Goal: Find specific page/section: Find specific page/section

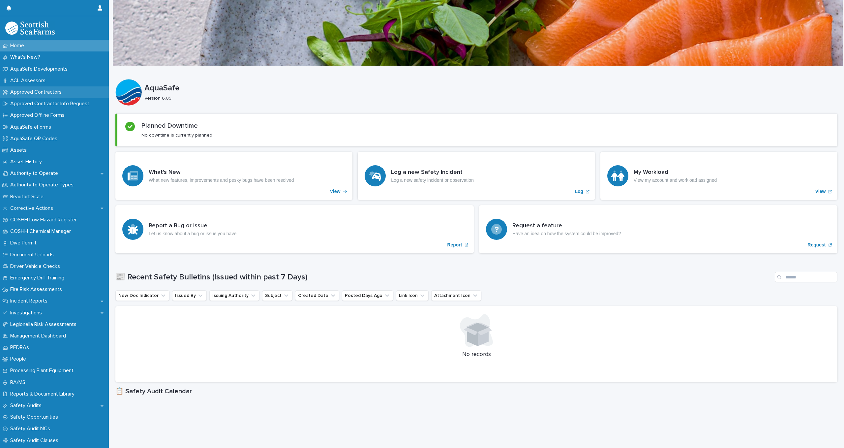
click at [34, 90] on p "Approved Contractors" at bounding box center [37, 92] width 59 height 6
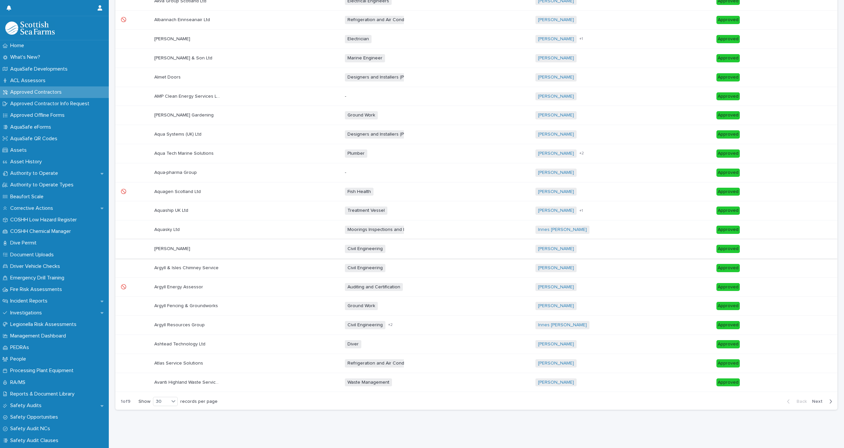
scroll to position [310, 0]
click at [816, 399] on span "Next" at bounding box center [819, 401] width 15 height 5
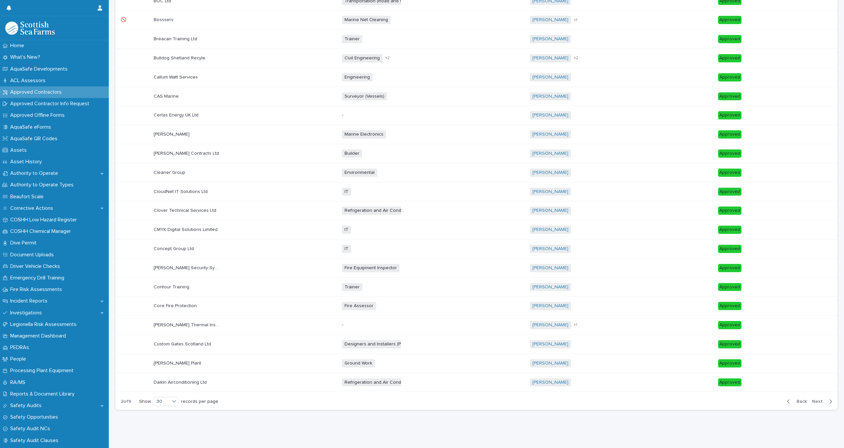
click at [813, 399] on span "Next" at bounding box center [819, 401] width 15 height 5
